Goal: Task Accomplishment & Management: Manage account settings

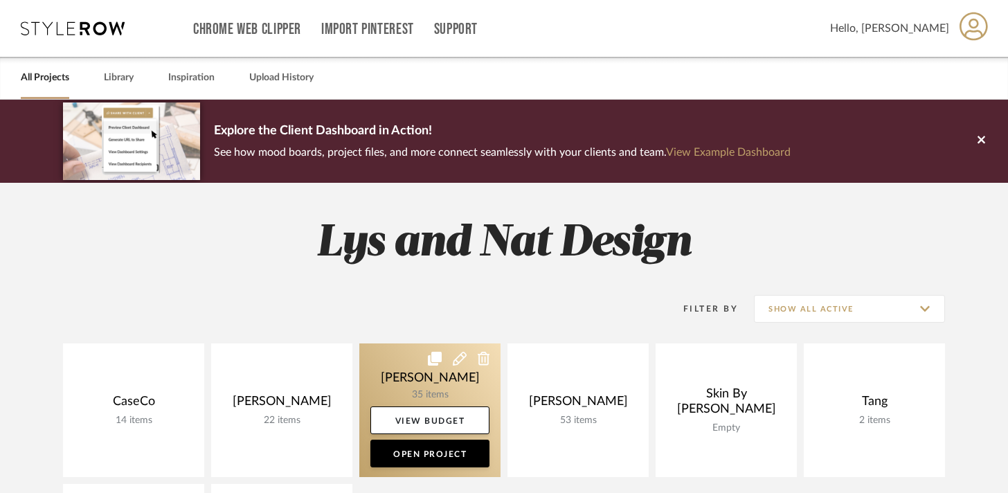
click at [388, 365] on link at bounding box center [429, 410] width 141 height 134
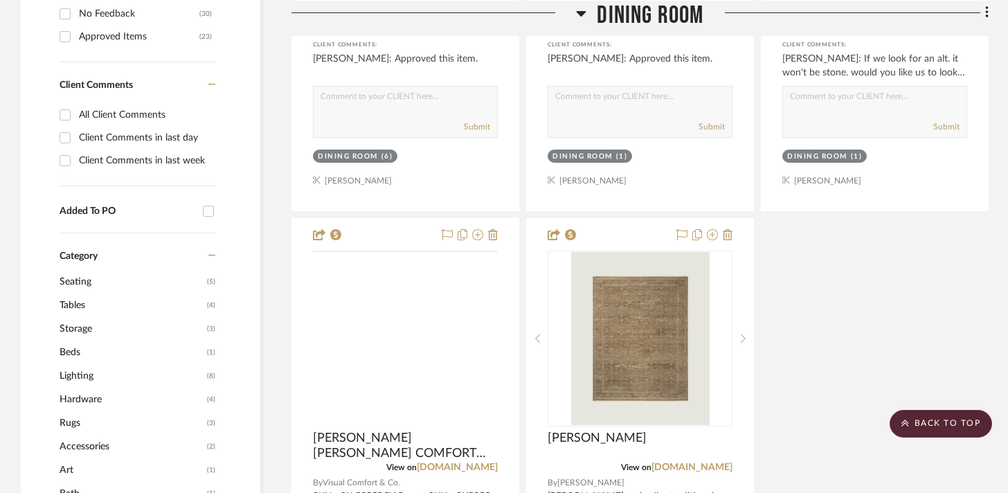
scroll to position [777, 0]
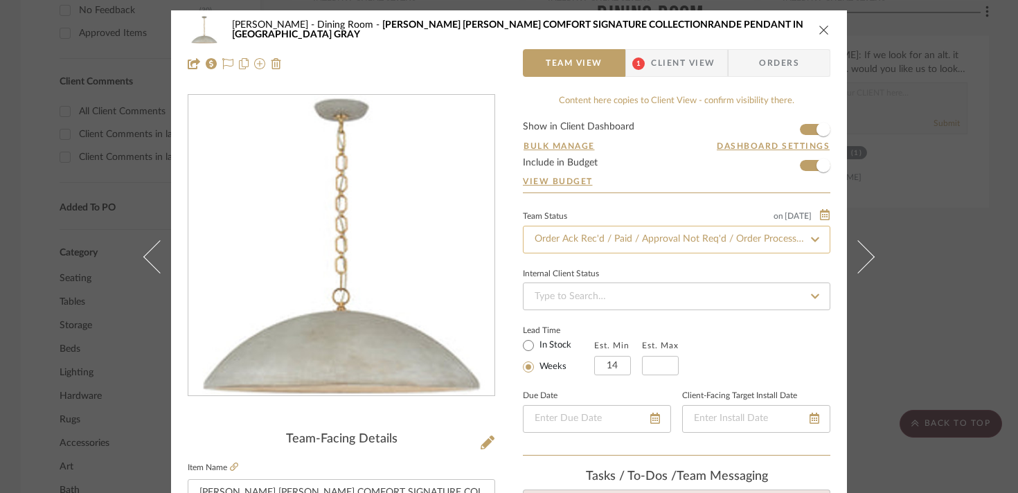
click at [570, 240] on input "Order Ack Rec'd / Paid / Approval Not Req'd / Order Processing" at bounding box center [676, 240] width 307 height 28
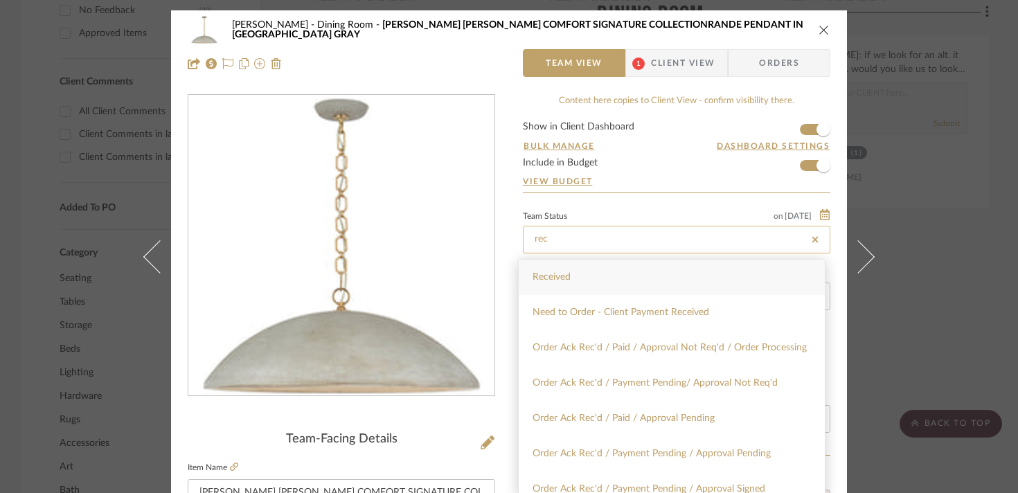
type input "Received"
type input "[DATE]"
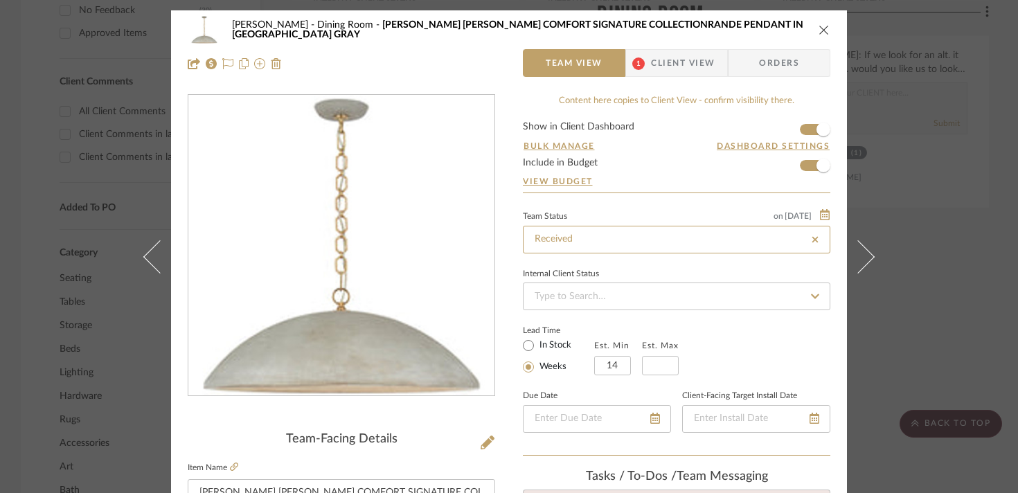
type input "[DATE]"
type input "Received"
click at [957, 250] on div "[PERSON_NAME] Dining Room [PERSON_NAME] [PERSON_NAME] GAL COMFORT SIGNATURE COL…" at bounding box center [509, 246] width 1018 height 493
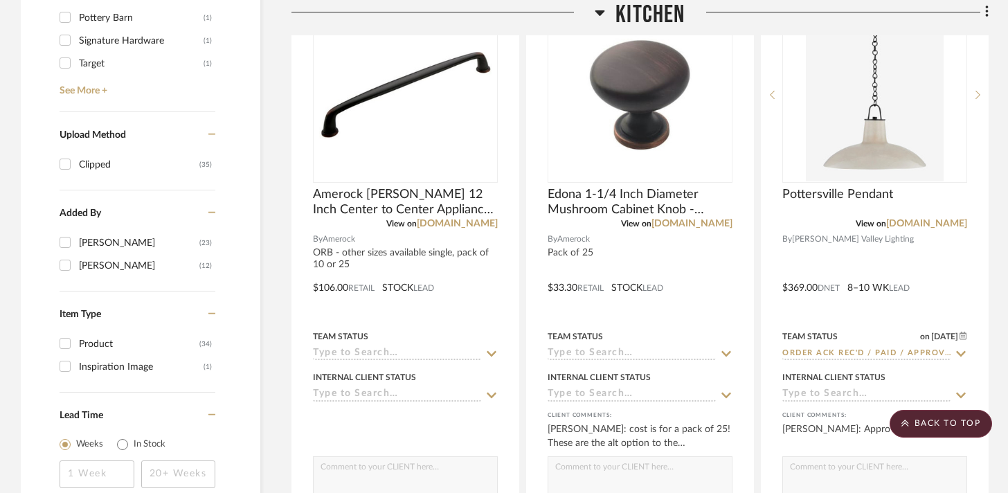
scroll to position [1695, 0]
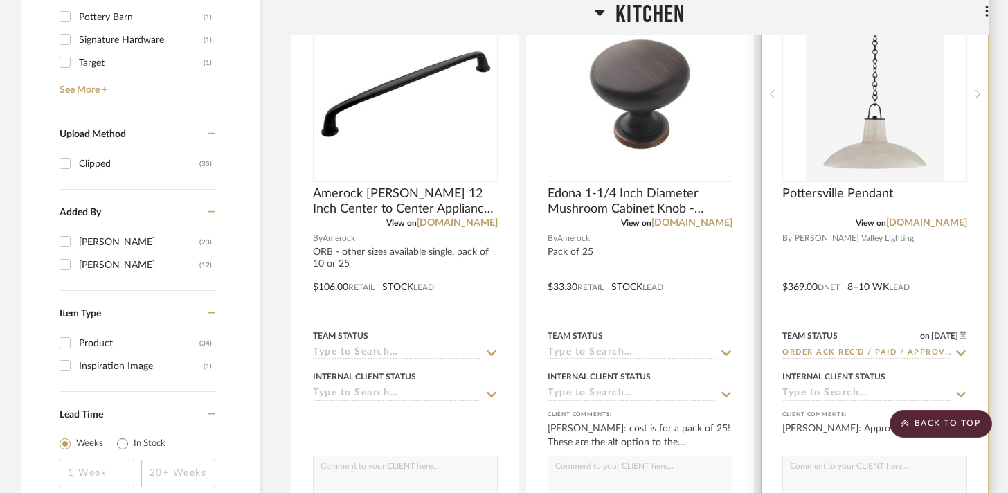
click at [828, 217] on div "View on [DOMAIN_NAME]" at bounding box center [874, 223] width 185 height 12
click at [956, 182] on div at bounding box center [874, 277] width 226 height 606
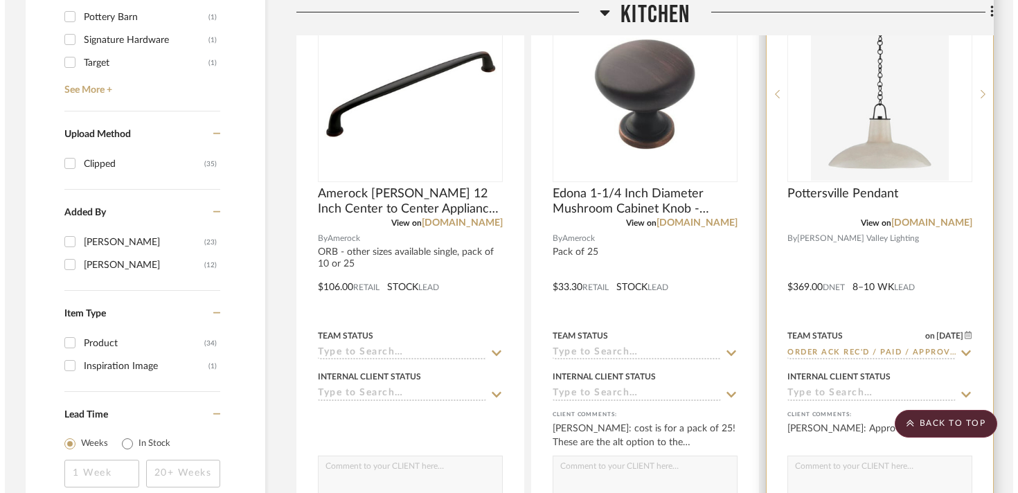
scroll to position [0, 0]
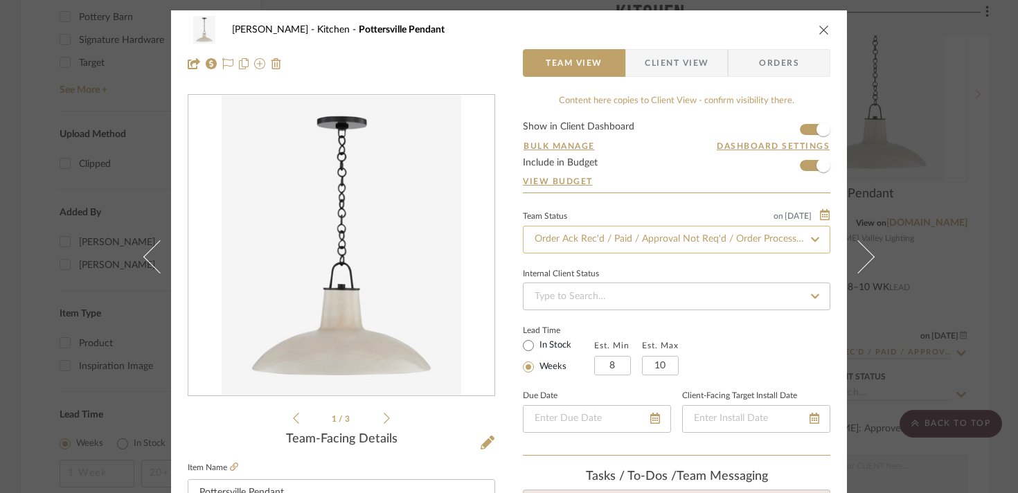
click at [585, 244] on input "Order Ack Rec'd / Paid / Approval Not Req'd / Order Processing" at bounding box center [676, 240] width 307 height 28
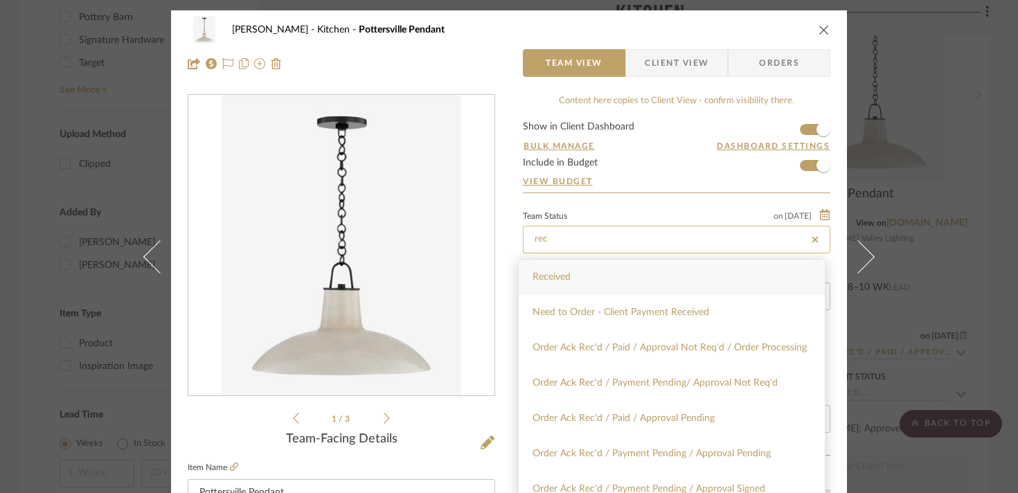
type input "Received"
type input "[DATE]"
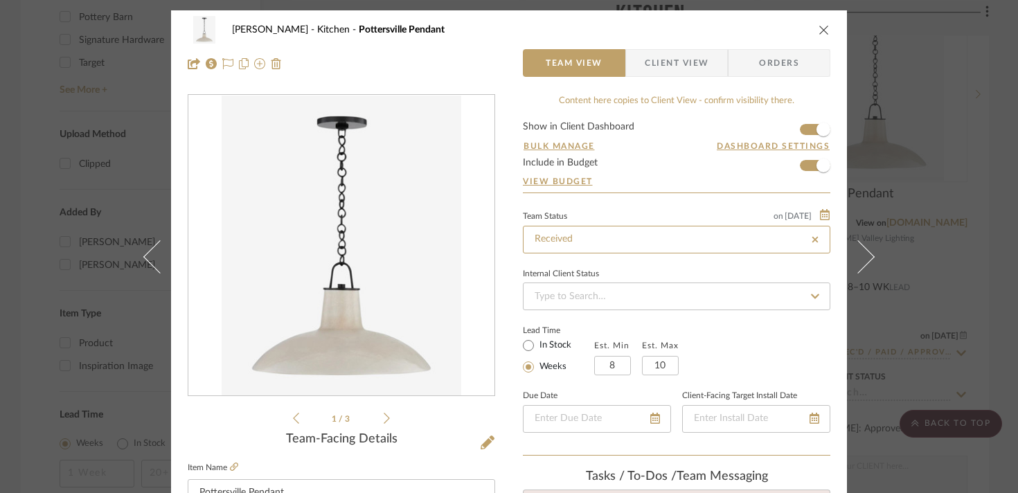
type input "[DATE]"
type input "Received"
click at [820, 28] on icon "close" at bounding box center [823, 29] width 11 height 11
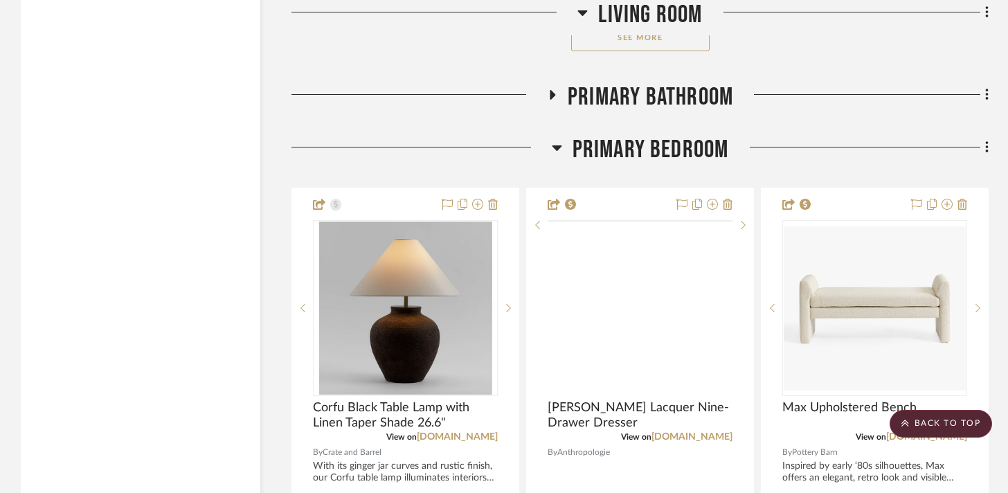
scroll to position [4791, 0]
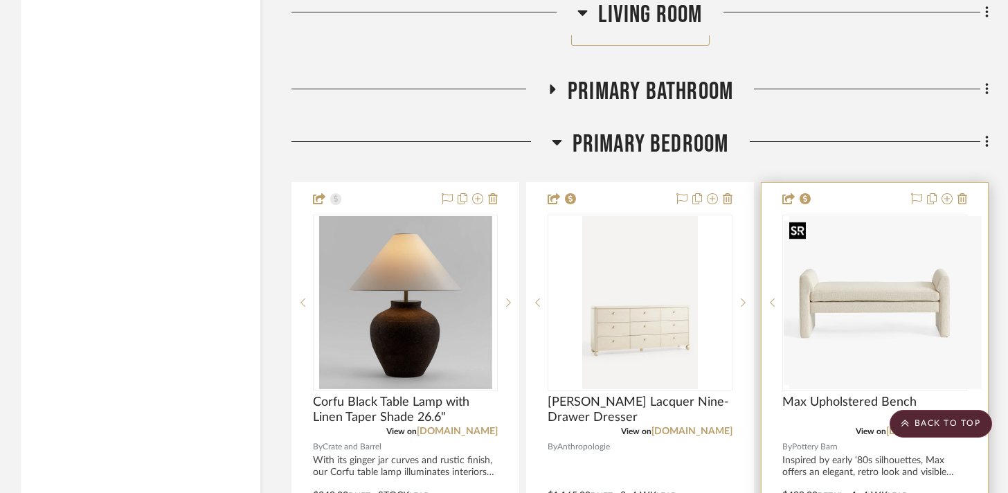
click at [839, 291] on div at bounding box center [874, 303] width 185 height 176
click at [831, 367] on img "0" at bounding box center [875, 303] width 182 height 164
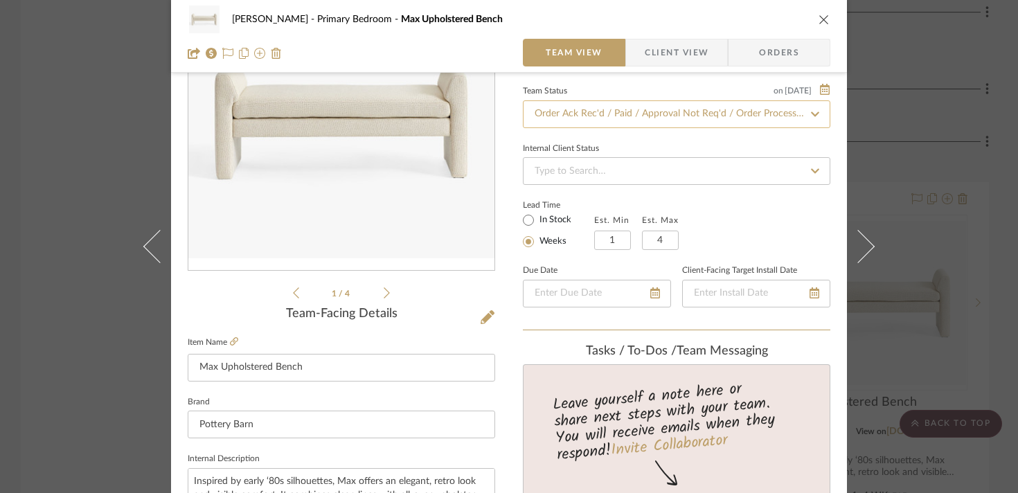
scroll to position [123, 0]
click at [575, 116] on input "Order Ack Rec'd / Paid / Approval Not Req'd / Order Processing" at bounding box center [676, 116] width 307 height 28
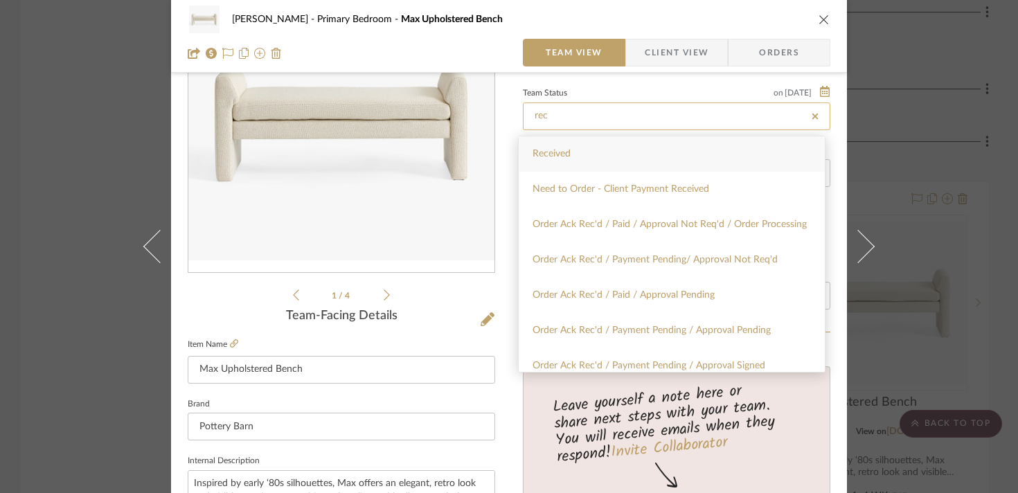
type input "Received"
type input "[DATE]"
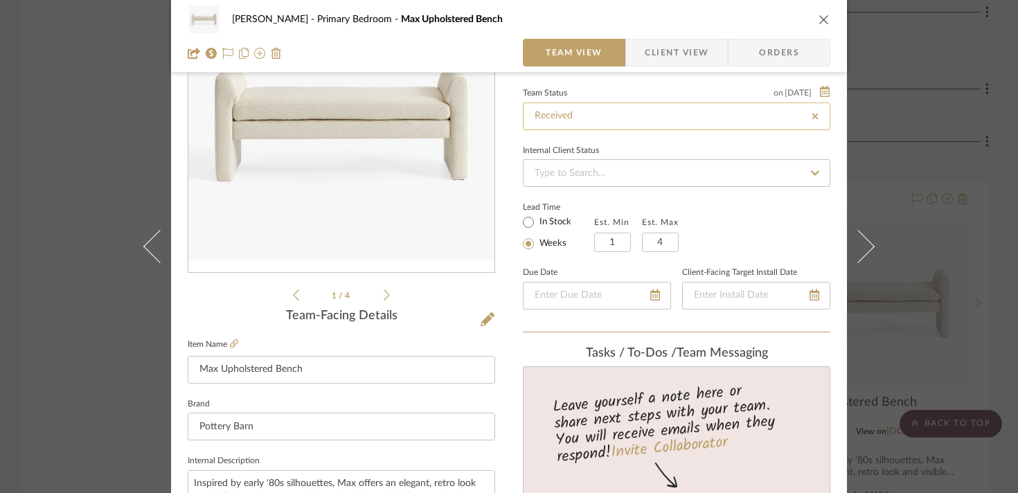
type input "[DATE]"
type input "Received"
click at [937, 62] on div "[PERSON_NAME] Primary Bedroom Max Upholstered Bench Team View Client View Order…" at bounding box center [509, 246] width 1018 height 493
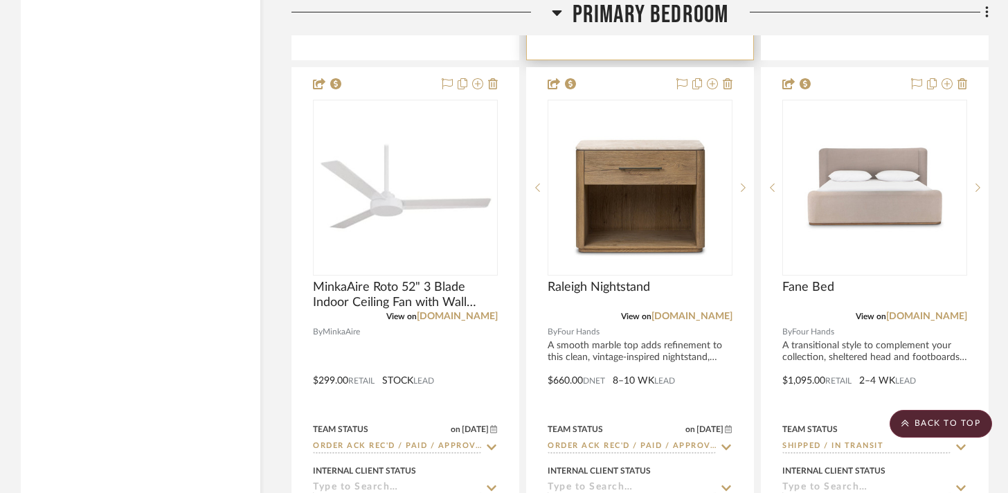
scroll to position [5521, 0]
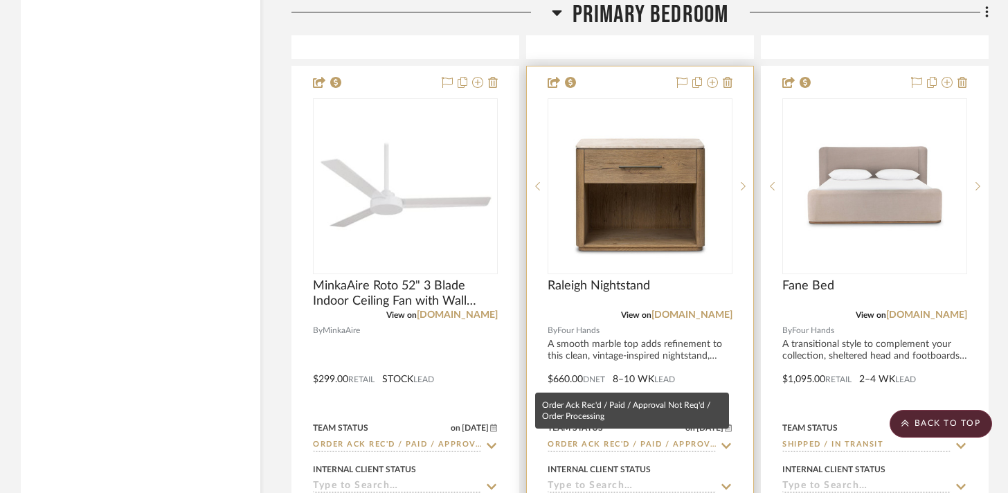
click at [642, 441] on input "Order Ack Rec'd / Paid / Approval Not Req'd / Order Processing" at bounding box center [632, 445] width 168 height 13
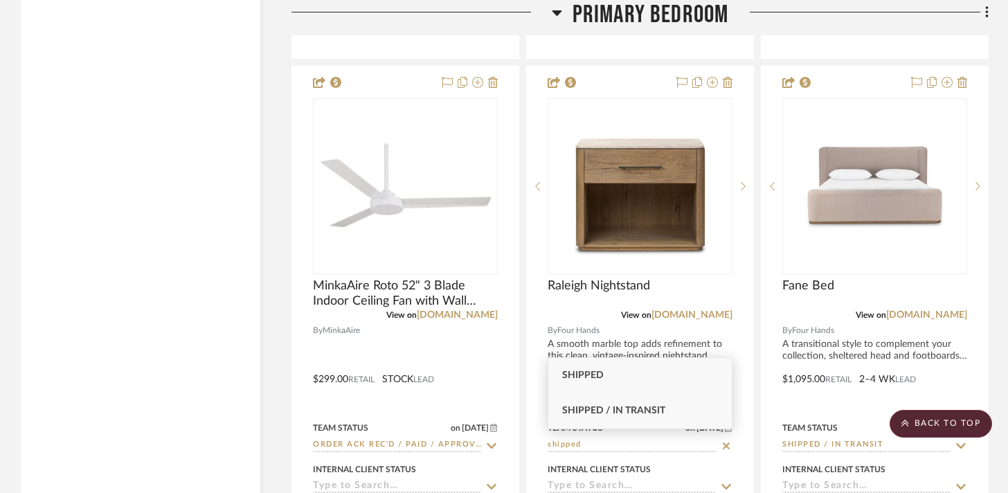
type input "shipped"
click at [668, 412] on div "Shipped / In Transit" at bounding box center [639, 410] width 183 height 35
type input "[DATE]"
type input "Shipped / In Transit"
